Goal: Task Accomplishment & Management: Manage account settings

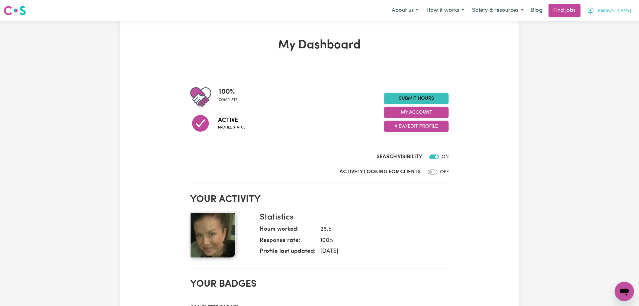
click at [626, 11] on span "Natasha" at bounding box center [614, 11] width 35 height 7
click at [615, 23] on link "My Account" at bounding box center [612, 23] width 48 height 11
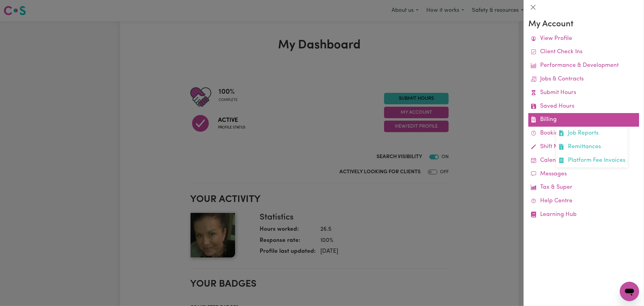
click at [553, 121] on link "Billing Job Reports Remittances Platform Fee Invoices" at bounding box center [584, 120] width 111 height 14
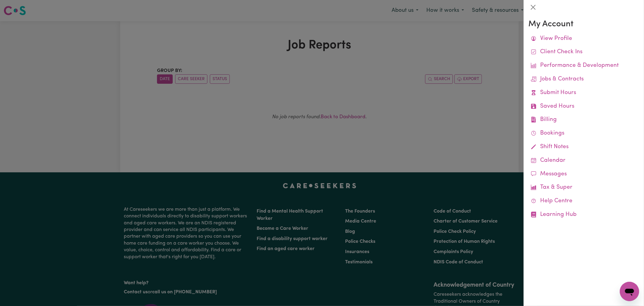
click at [476, 116] on div at bounding box center [322, 153] width 644 height 306
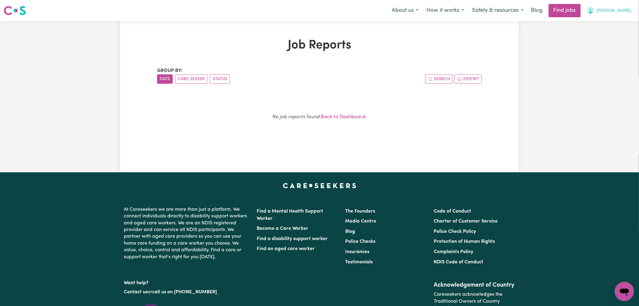
click at [621, 9] on span "Natasha" at bounding box center [614, 11] width 35 height 7
click at [621, 28] on link "My Account" at bounding box center [612, 23] width 48 height 11
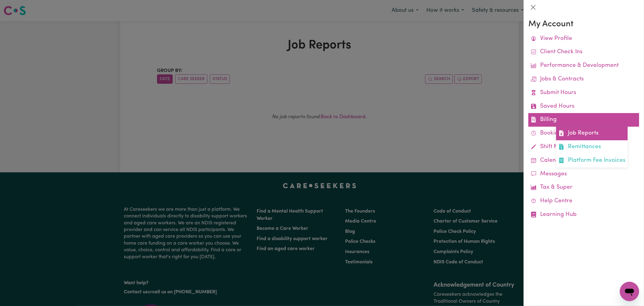
click at [568, 129] on link "Job Reports" at bounding box center [592, 134] width 72 height 14
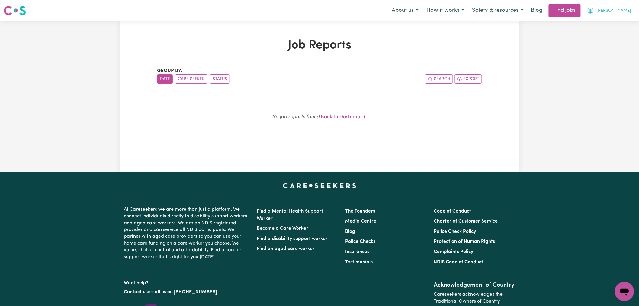
click at [628, 8] on span "Natasha" at bounding box center [614, 11] width 35 height 7
click at [604, 35] on link "My Dashboard" at bounding box center [612, 34] width 48 height 11
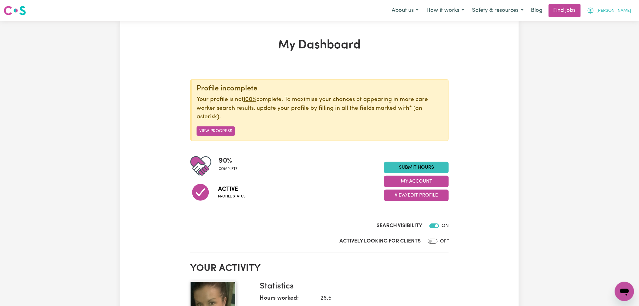
click at [630, 8] on span "Natasha" at bounding box center [614, 11] width 35 height 7
click at [618, 22] on link "My Account" at bounding box center [612, 23] width 48 height 11
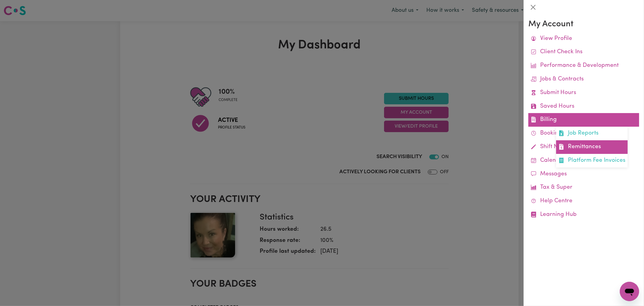
click at [572, 151] on link "Remittances" at bounding box center [592, 147] width 72 height 14
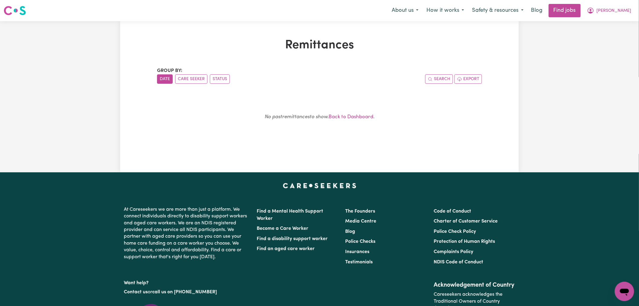
click at [366, 92] on div "Group by: Date Care Seeker Status Search Export No past remittances to show. Ba…" at bounding box center [319, 104] width 325 height 74
click at [632, 14] on button "Natasha" at bounding box center [609, 10] width 52 height 13
click at [618, 22] on link "My Account" at bounding box center [612, 23] width 48 height 11
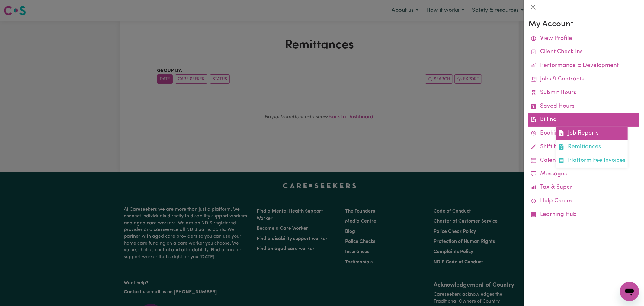
click at [583, 138] on link "Job Reports" at bounding box center [592, 134] width 72 height 14
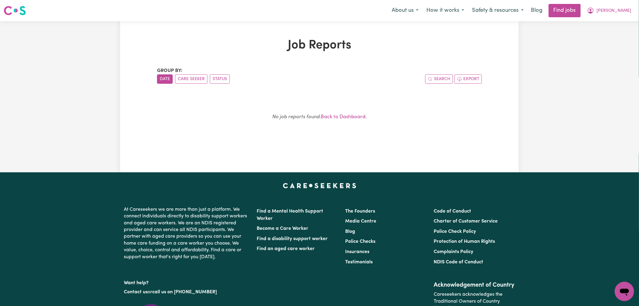
click at [434, 140] on div "No job reports found. Back to Dashboard ." at bounding box center [319, 119] width 311 height 43
click at [621, 9] on span "Natasha" at bounding box center [614, 11] width 35 height 7
click at [613, 35] on link "My Dashboard" at bounding box center [612, 34] width 48 height 11
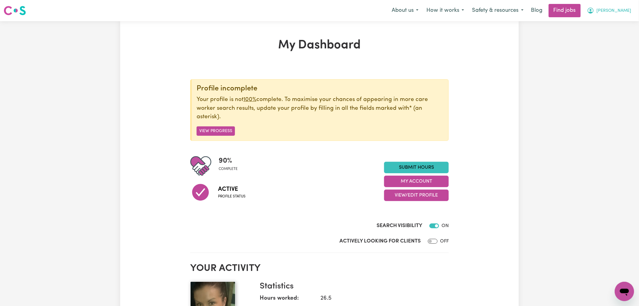
click at [621, 13] on span "Natasha" at bounding box center [614, 11] width 35 height 7
click at [619, 24] on link "My Account" at bounding box center [612, 23] width 48 height 11
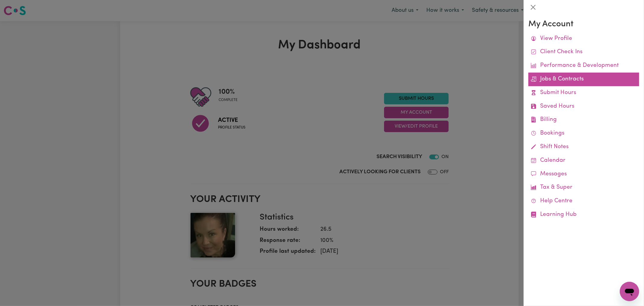
click at [564, 76] on link "Jobs & Contracts" at bounding box center [584, 80] width 111 height 14
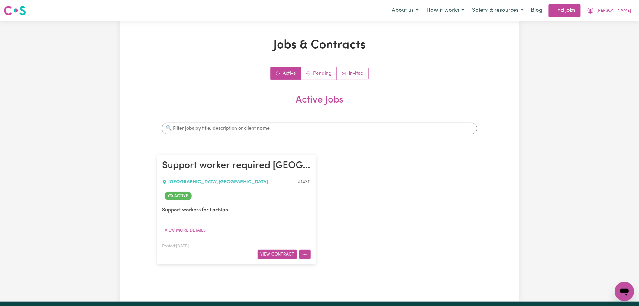
click at [308, 257] on icon "More options" at bounding box center [305, 254] width 6 height 6
click at [324, 265] on link "Job Details" at bounding box center [324, 268] width 48 height 12
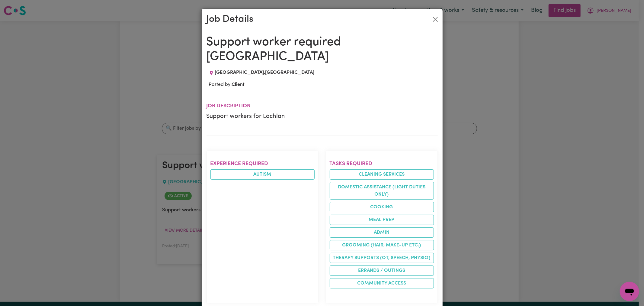
click at [461, 183] on div "Job Details Support worker required Acacia Ridge ACACIA RIDGE , Queensland Post…" at bounding box center [322, 153] width 644 height 306
click at [431, 22] on button "Close" at bounding box center [436, 20] width 10 height 10
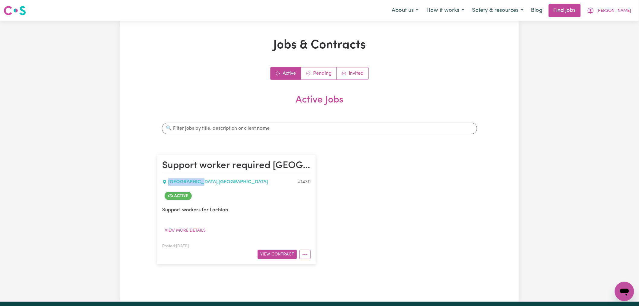
drag, startPoint x: 201, startPoint y: 182, endPoint x: 169, endPoint y: 182, distance: 32.9
click at [169, 182] on div "ACACIA RIDGE , Queensland" at bounding box center [230, 181] width 136 height 7
copy div "ACACIA RIDGE"
click at [628, 10] on span "Natasha" at bounding box center [614, 11] width 35 height 7
click at [621, 21] on link "My Account" at bounding box center [612, 23] width 48 height 11
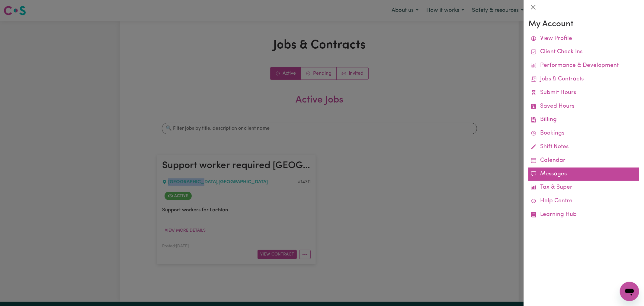
click at [544, 173] on link "Messages" at bounding box center [584, 174] width 111 height 14
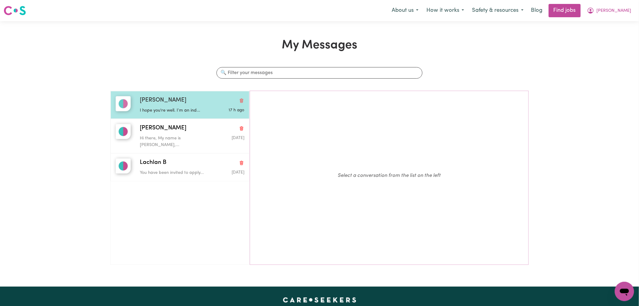
click at [179, 106] on div "I hope you're well. I’m an ind..." at bounding box center [174, 109] width 69 height 9
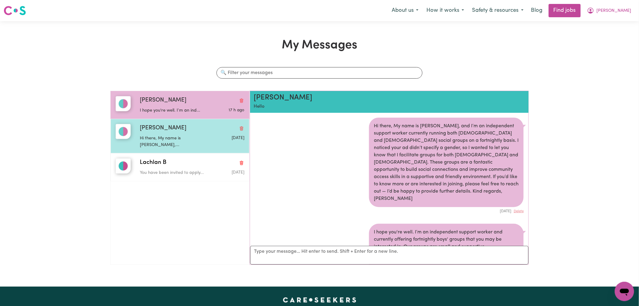
scroll to position [70, 0]
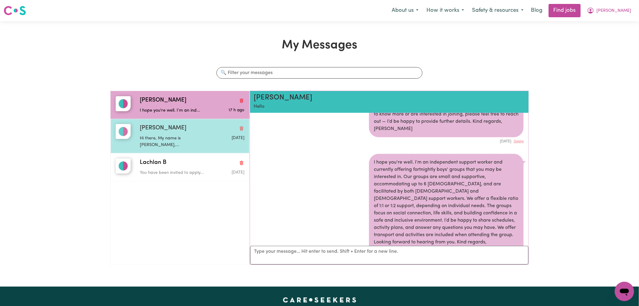
click at [194, 130] on div "Shannon M" at bounding box center [192, 128] width 105 height 9
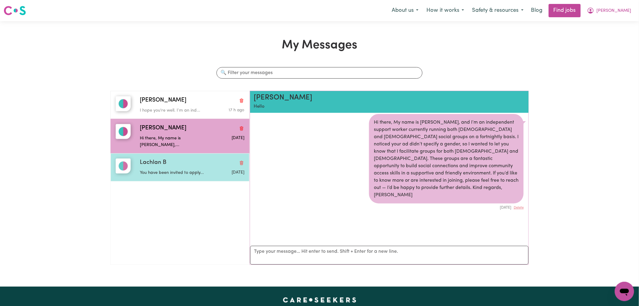
click at [185, 169] on p "You have been invited to apply..." at bounding box center [174, 172] width 69 height 7
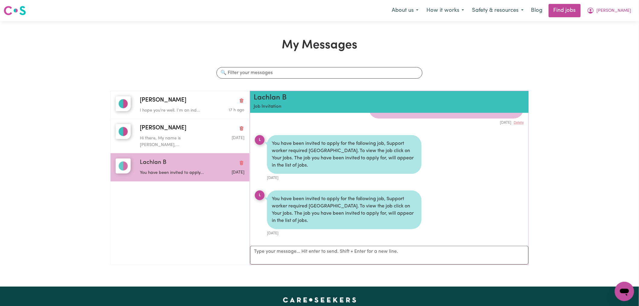
scroll to position [0, 0]
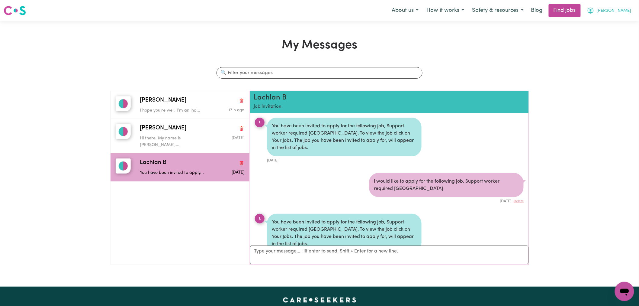
click at [613, 13] on button "Natasha" at bounding box center [609, 10] width 52 height 13
click at [609, 47] on link "Logout" at bounding box center [612, 45] width 48 height 11
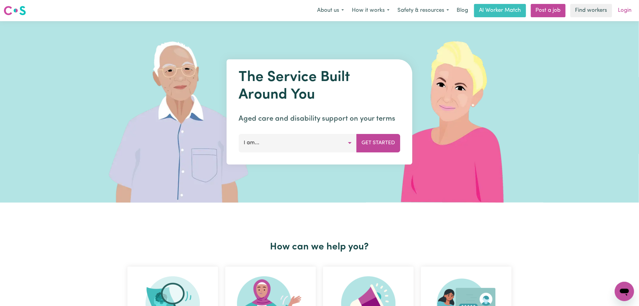
click at [620, 6] on link "Login" at bounding box center [625, 10] width 21 height 13
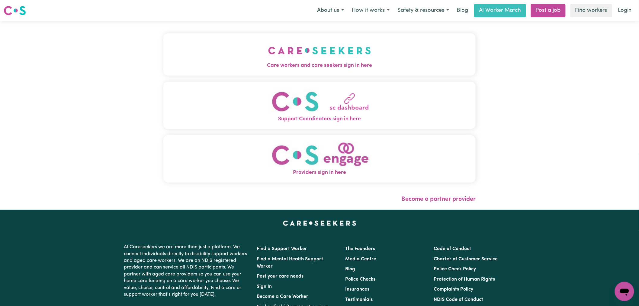
click at [263, 60] on button "Care workers and care seekers sign in here" at bounding box center [319, 54] width 312 height 42
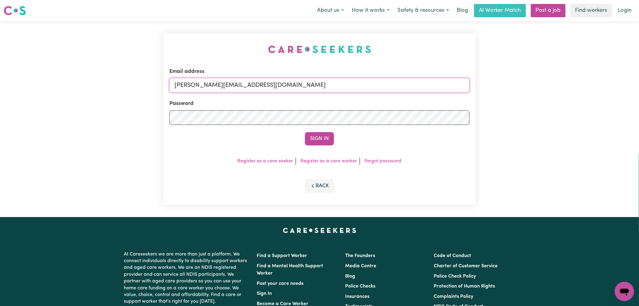
click at [263, 89] on input "lindsay+engage@careseekers.com.au" at bounding box center [319, 85] width 300 height 15
drag, startPoint x: 324, startPoint y: 76, endPoint x: 211, endPoint y: 79, distance: 112.7
click at [211, 79] on div "Email address superuser~CaronuttingMMJ@careseekers.com.au" at bounding box center [319, 80] width 300 height 25
drag, startPoint x: 206, startPoint y: 86, endPoint x: 388, endPoint y: 83, distance: 181.9
click at [388, 83] on input "superuser~CaronuttingMMJ@careseekers.com.au" at bounding box center [319, 85] width 300 height 15
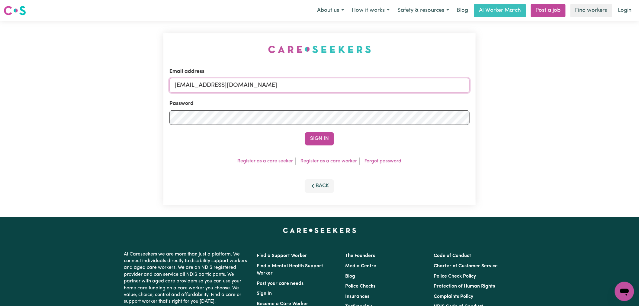
paste input "suzanncurranys"
type input "superuser~suzanncurranys@careseekers.com.au"
click at [330, 138] on button "Sign In" at bounding box center [319, 138] width 29 height 13
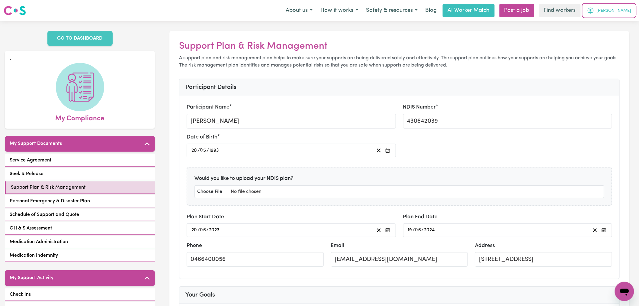
click at [623, 13] on span "William" at bounding box center [614, 11] width 35 height 7
click at [621, 34] on link "Logout" at bounding box center [612, 34] width 48 height 11
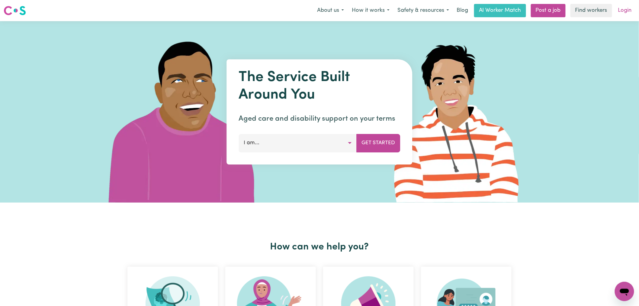
click at [629, 11] on link "Login" at bounding box center [625, 10] width 21 height 13
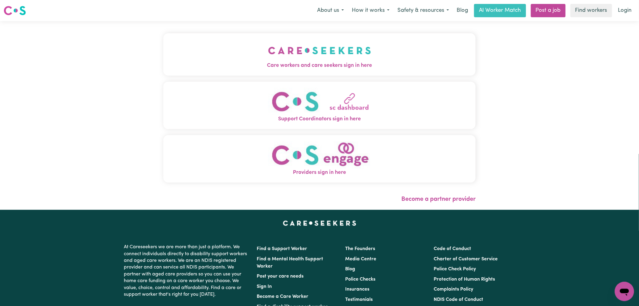
click at [317, 170] on span "Providers sign in here" at bounding box center [319, 173] width 312 height 8
